Goal: Task Accomplishment & Management: Complete application form

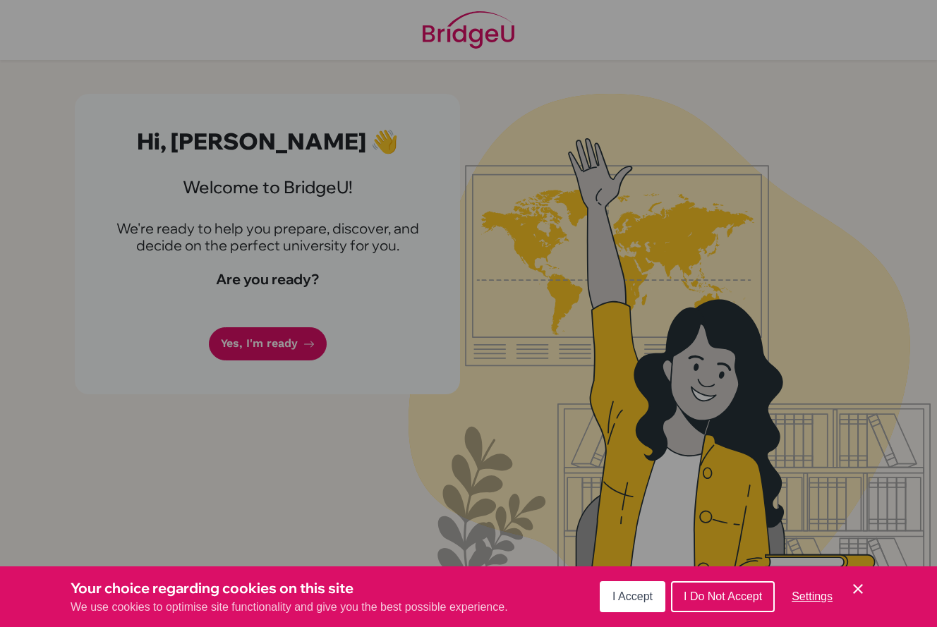
click at [619, 590] on button "I Accept" at bounding box center [633, 596] width 66 height 31
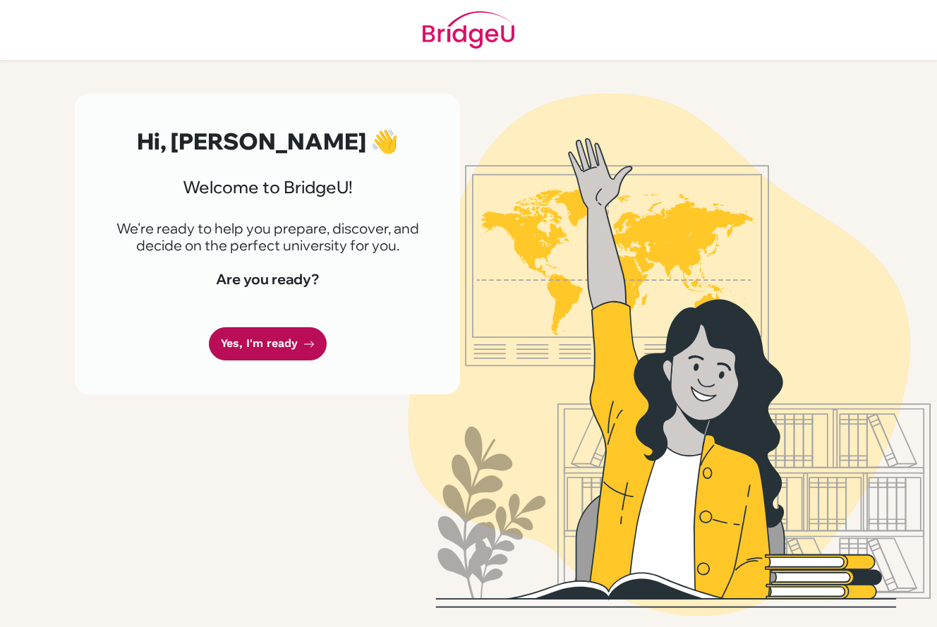
click at [231, 352] on link "Yes, I'm ready" at bounding box center [268, 343] width 118 height 33
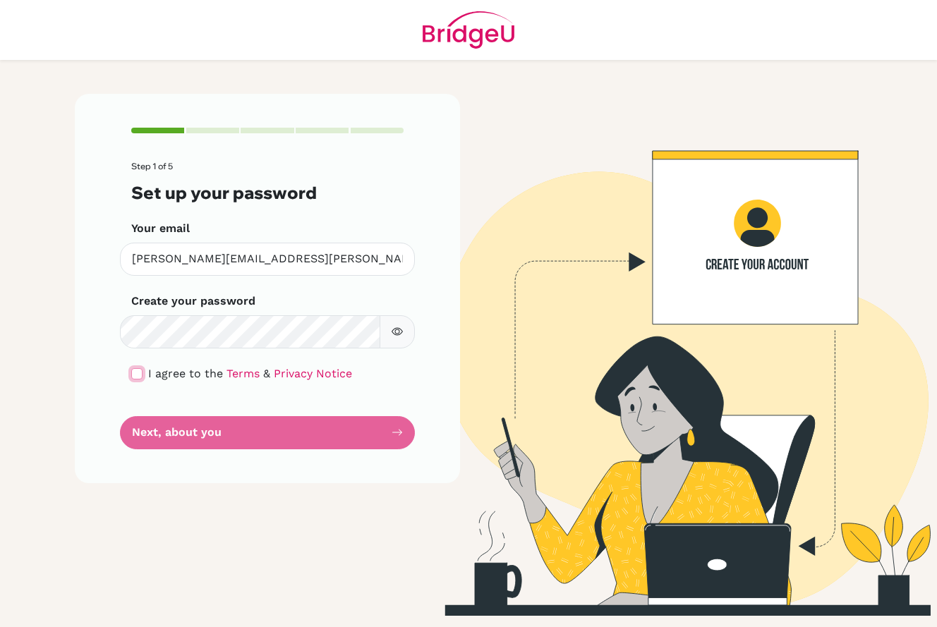
click at [133, 379] on input "checkbox" at bounding box center [136, 373] width 11 height 11
checkbox input "true"
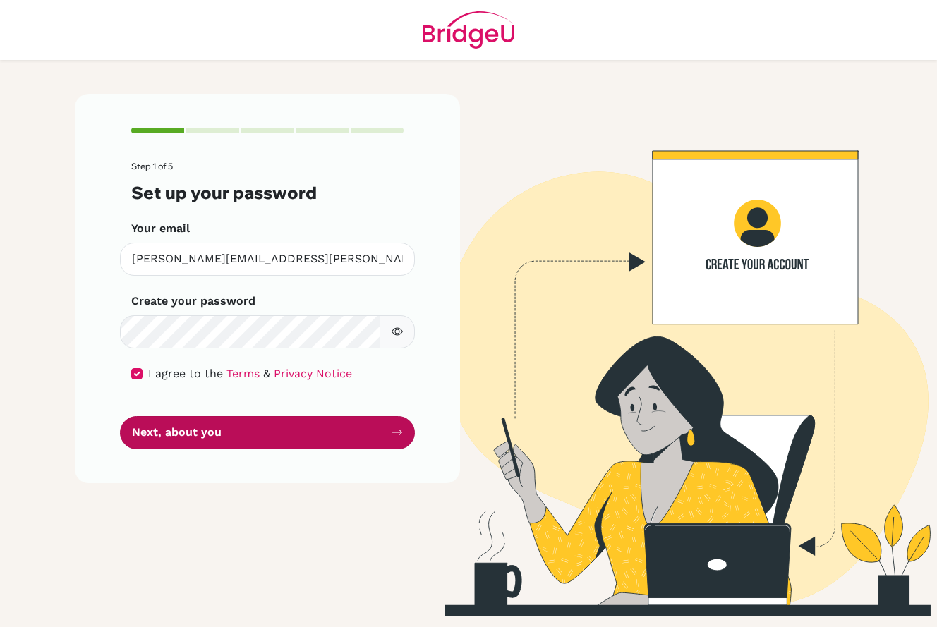
click at [153, 437] on button "Next, about you" at bounding box center [267, 432] width 295 height 33
